Goal: Task Accomplishment & Management: Use online tool/utility

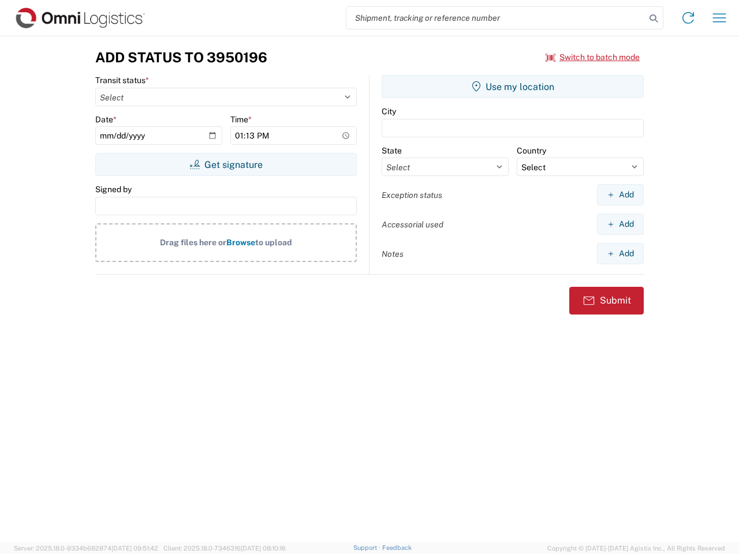
click at [496, 18] on input "search" at bounding box center [495, 18] width 299 height 22
click at [653, 18] on icon at bounding box center [653, 18] width 16 height 16
click at [688, 18] on icon at bounding box center [688, 18] width 18 height 18
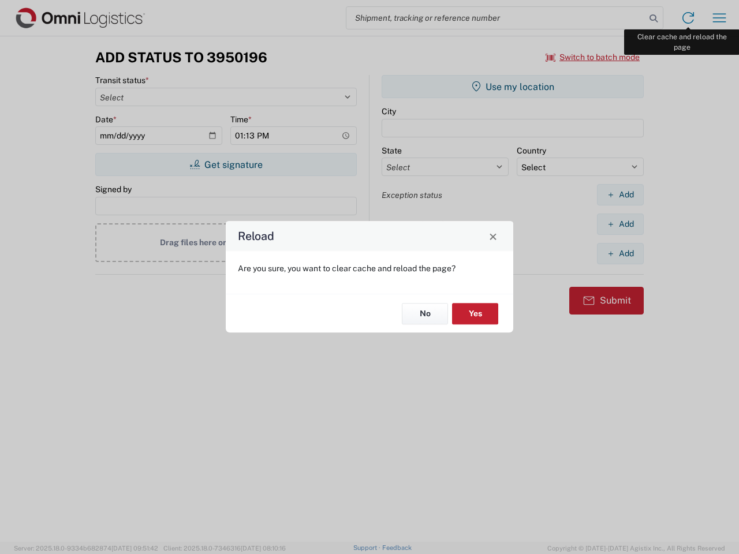
click at [719, 18] on div "Reload Are you sure, you want to clear cache and reload the page? No Yes" at bounding box center [369, 277] width 739 height 554
click at [593, 57] on div "Reload Are you sure, you want to clear cache and reload the page? No Yes" at bounding box center [369, 277] width 739 height 554
click at [226, 164] on div "Reload Are you sure, you want to clear cache and reload the page? No Yes" at bounding box center [369, 277] width 739 height 554
click at [512, 87] on div "Reload Are you sure, you want to clear cache and reload the page? No Yes" at bounding box center [369, 277] width 739 height 554
click at [620, 194] on div "Reload Are you sure, you want to clear cache and reload the page? No Yes" at bounding box center [369, 277] width 739 height 554
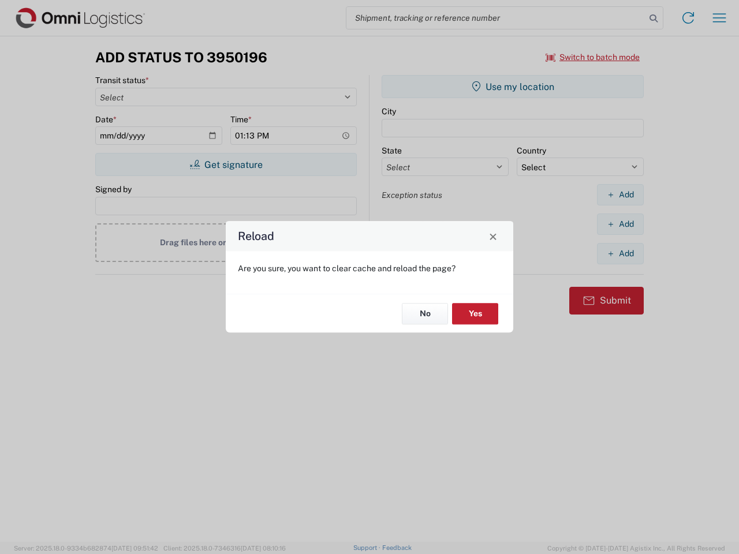
click at [620, 224] on div "Reload Are you sure, you want to clear cache and reload the page? No Yes" at bounding box center [369, 277] width 739 height 554
click at [620, 253] on div "Reload Are you sure, you want to clear cache and reload the page? No Yes" at bounding box center [369, 277] width 739 height 554
